Goal: Task Accomplishment & Management: Manage account settings

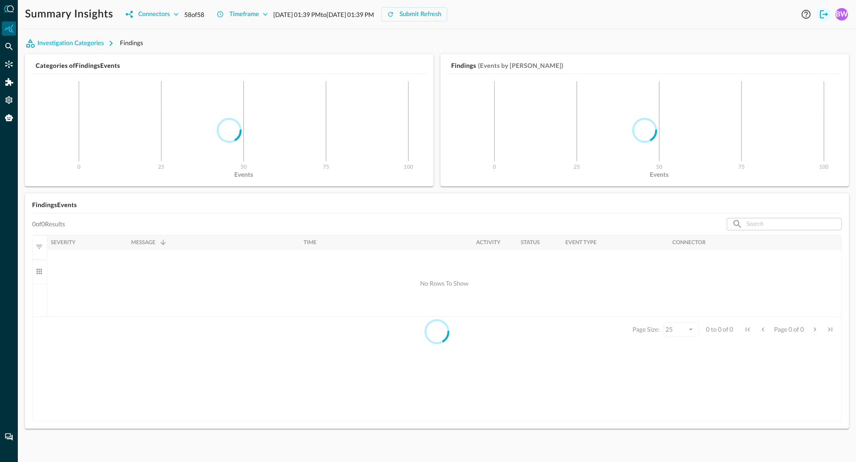
click at [822, 21] on button "Logout" at bounding box center [824, 14] width 14 height 14
